Goal: Task Accomplishment & Management: Use online tool/utility

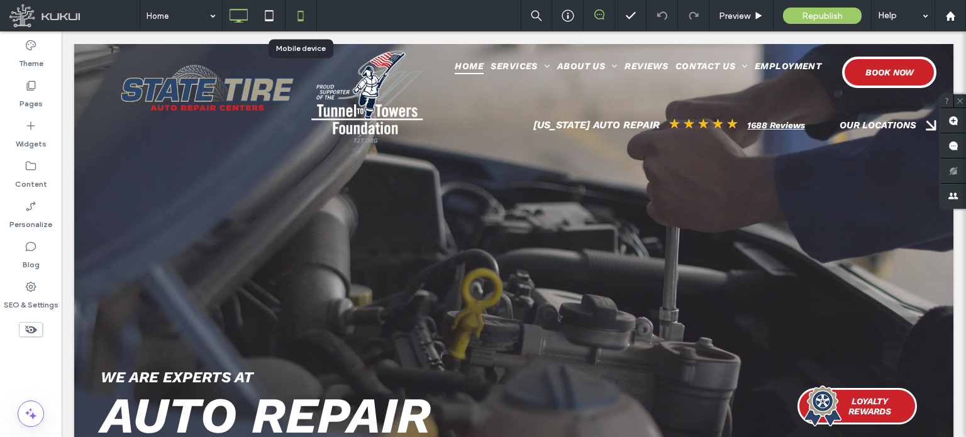
click at [304, 17] on icon at bounding box center [300, 15] width 25 height 25
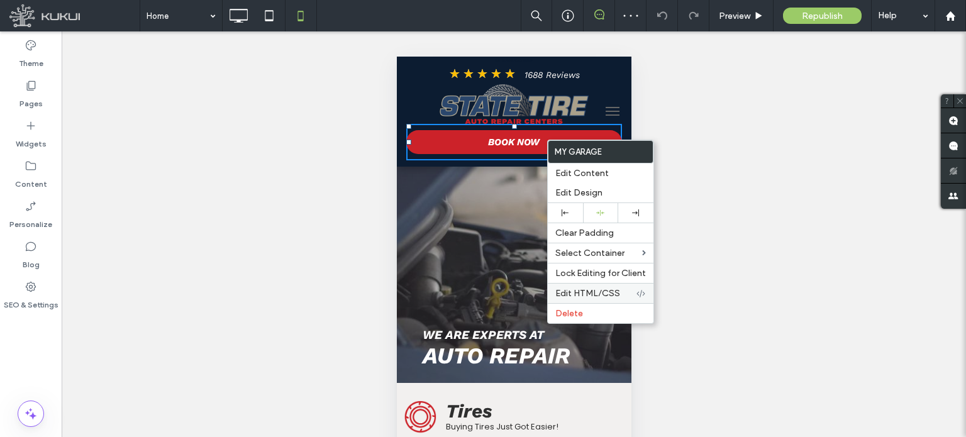
click at [615, 291] on span "Edit HTML/CSS" at bounding box center [587, 293] width 65 height 11
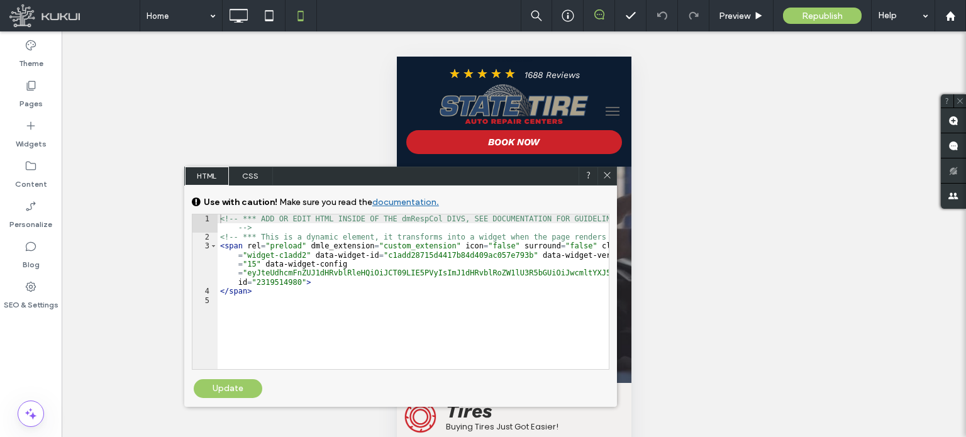
click at [605, 176] on icon at bounding box center [607, 174] width 9 height 9
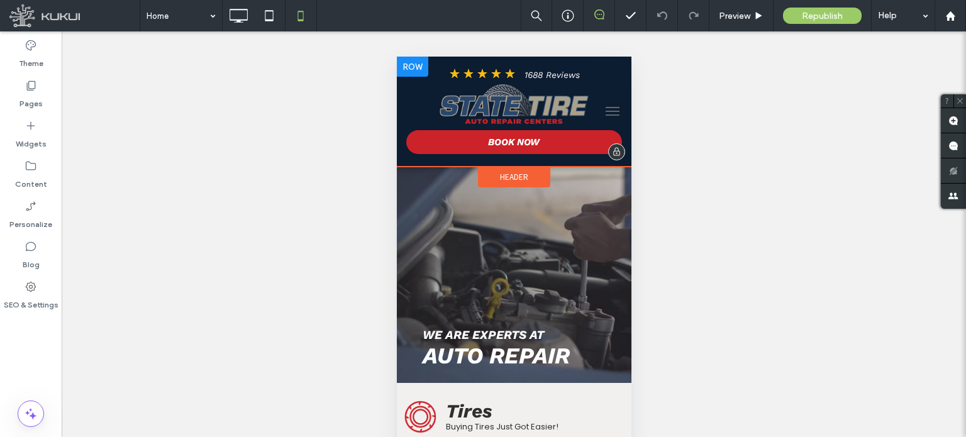
click at [410, 69] on div at bounding box center [411, 67] width 31 height 20
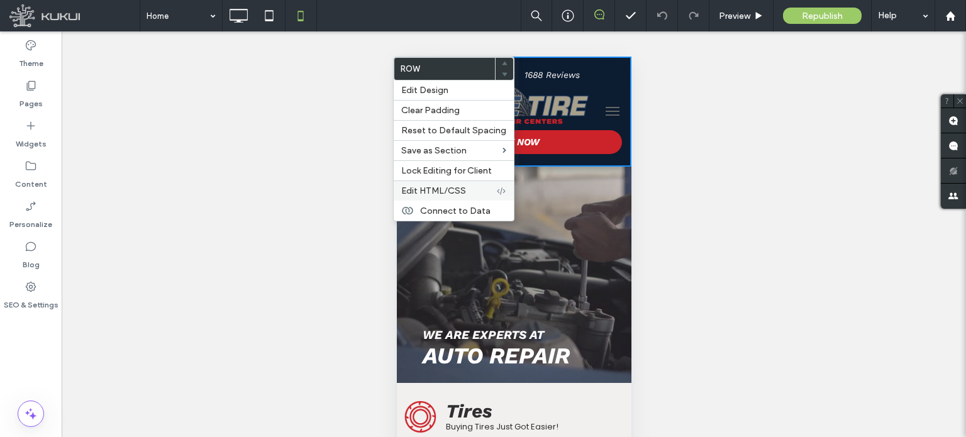
click at [457, 191] on span "Edit HTML/CSS" at bounding box center [433, 191] width 65 height 11
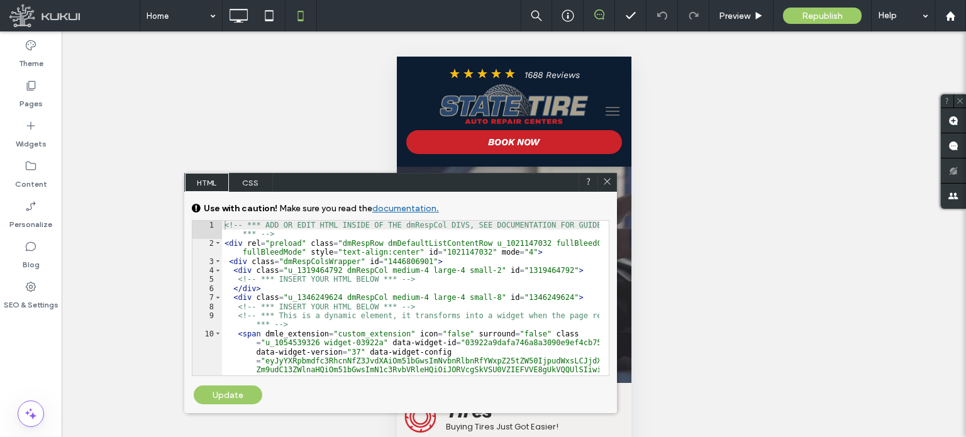
click at [436, 310] on div "<!-- *** ADD OR EDIT HTML INSIDE OF THE dmRespCol DIVS, SEE DOCUMENTATION FOR G…" at bounding box center [410, 375] width 377 height 309
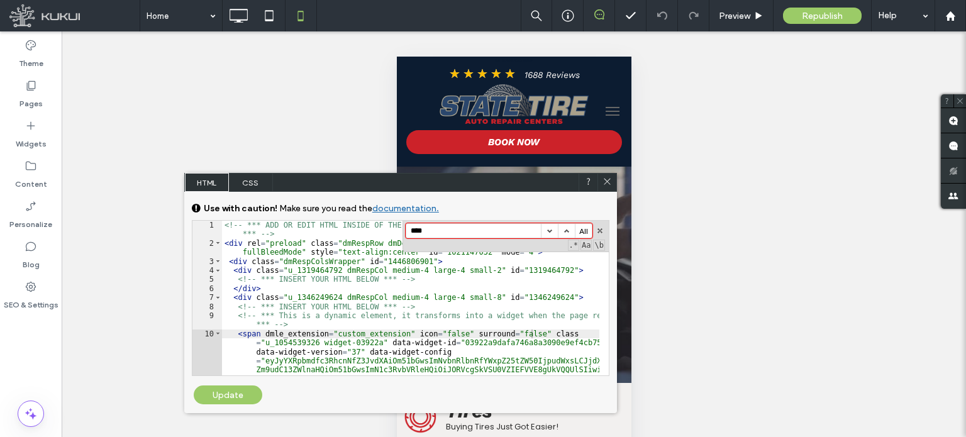
type input "****"
click at [597, 230] on button "button" at bounding box center [600, 230] width 9 height 9
click at [608, 181] on icon at bounding box center [607, 181] width 9 height 9
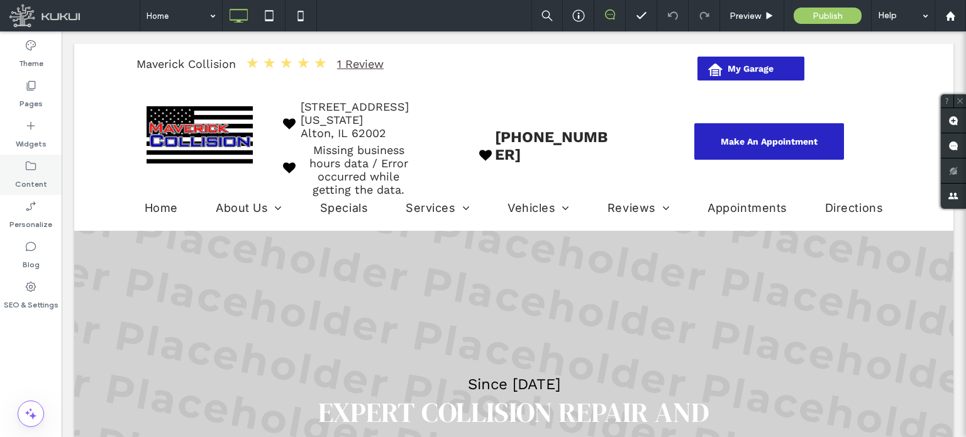
click at [41, 179] on label "Content" at bounding box center [31, 181] width 32 height 18
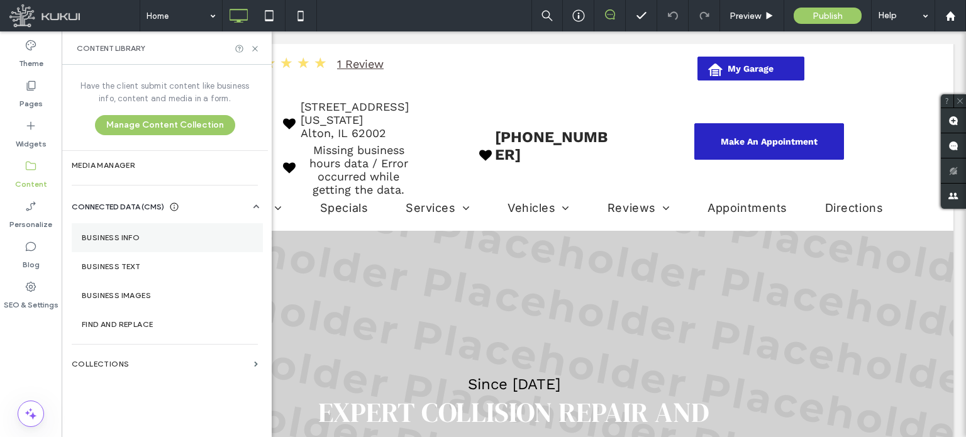
click at [126, 247] on section "Business Info" at bounding box center [167, 237] width 191 height 29
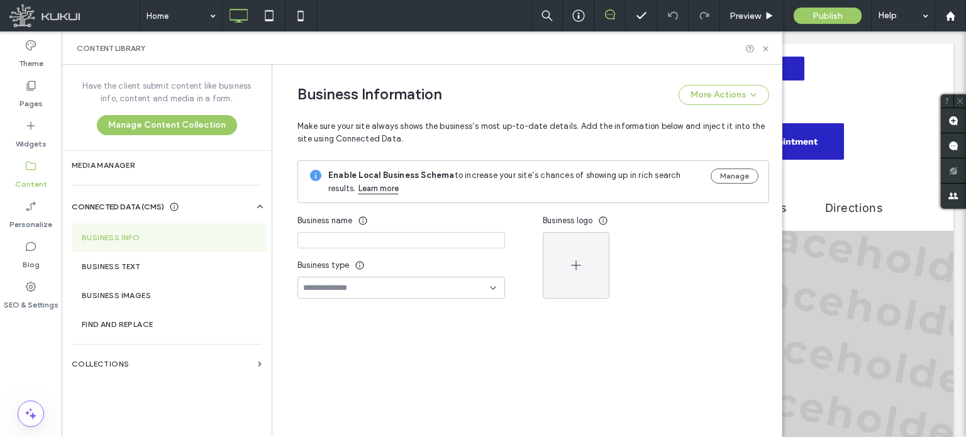
type input "**********"
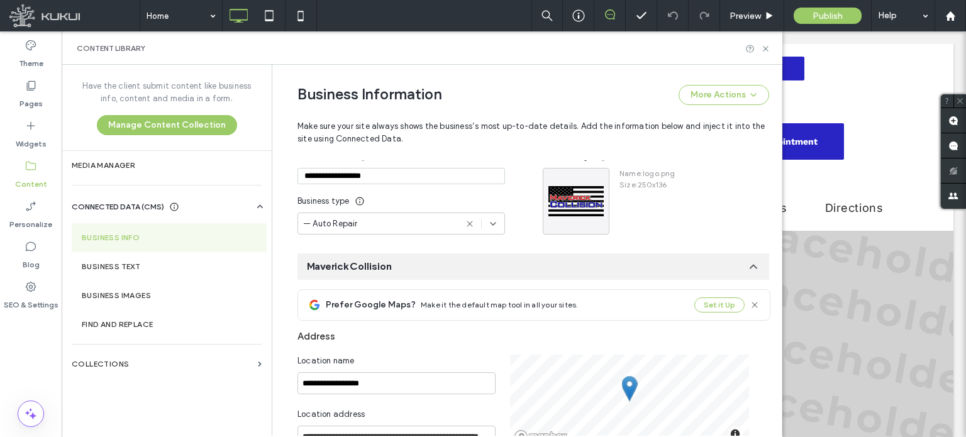
scroll to position [763, 0]
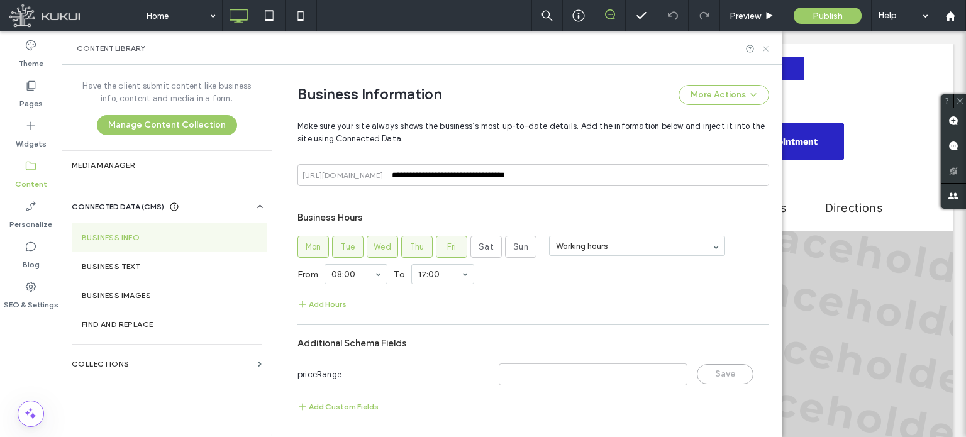
click at [767, 49] on icon at bounding box center [765, 48] width 9 height 9
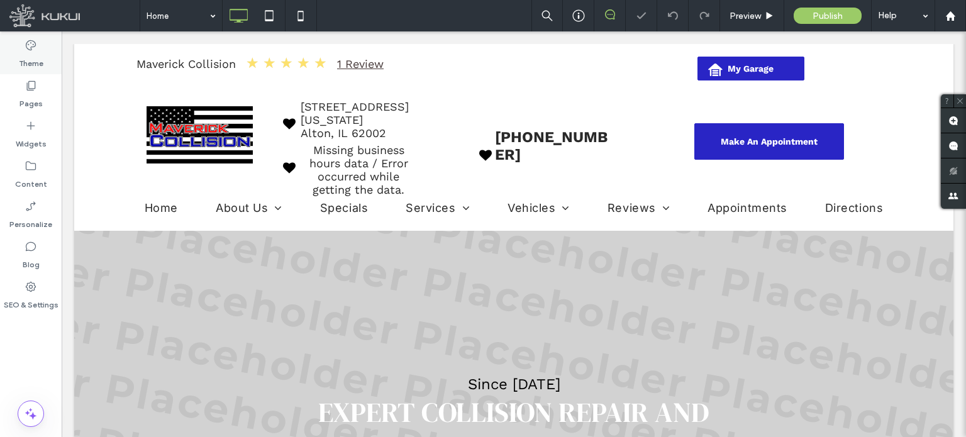
click at [37, 55] on label "Theme" at bounding box center [31, 61] width 25 height 18
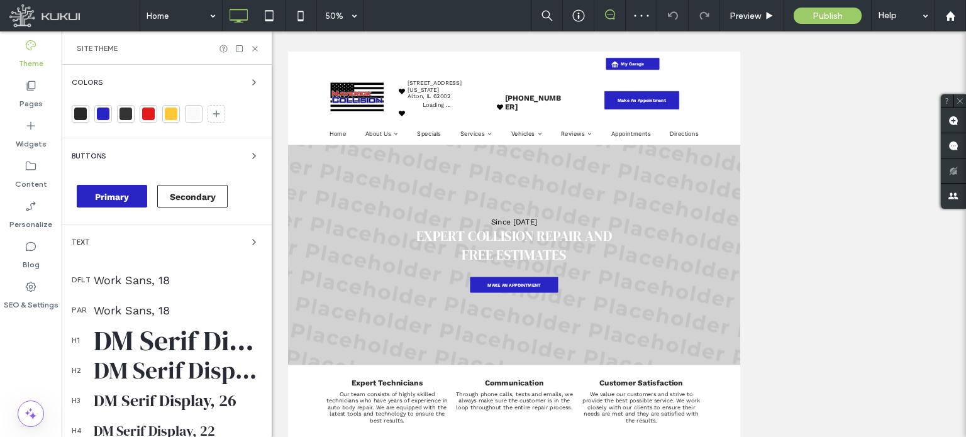
scroll to position [104, 0]
